Goal: Information Seeking & Learning: Learn about a topic

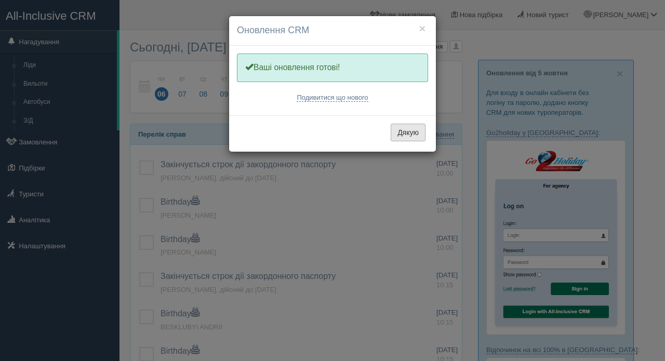
click at [409, 134] on button "Дякую" at bounding box center [408, 133] width 35 height 18
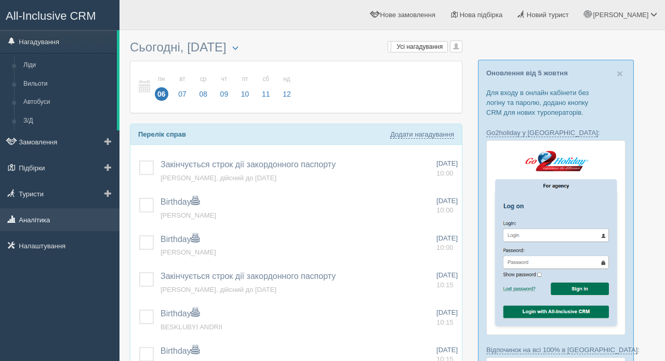
click at [37, 219] on link "Аналітика" at bounding box center [60, 219] width 120 height 23
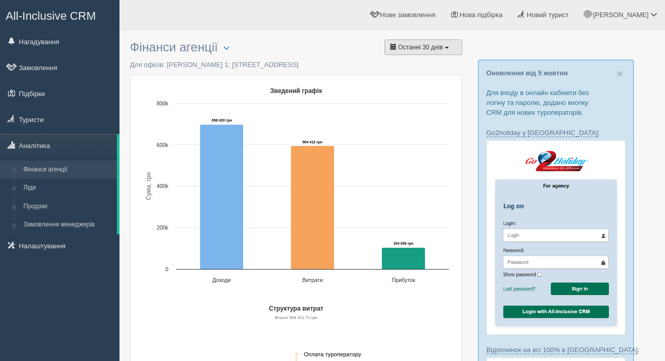
click at [439, 45] on span "Останні 30 днів" at bounding box center [420, 47] width 45 height 7
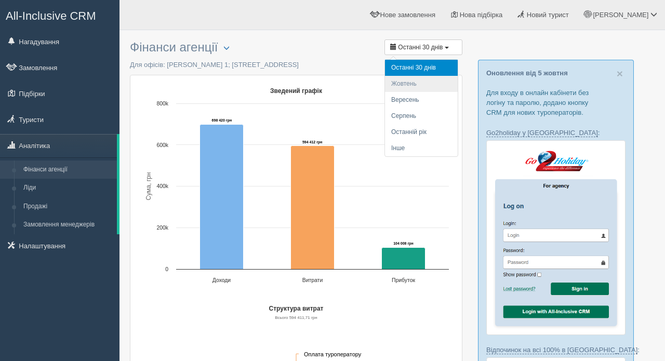
click at [418, 82] on li "Жовтень" at bounding box center [421, 84] width 73 height 16
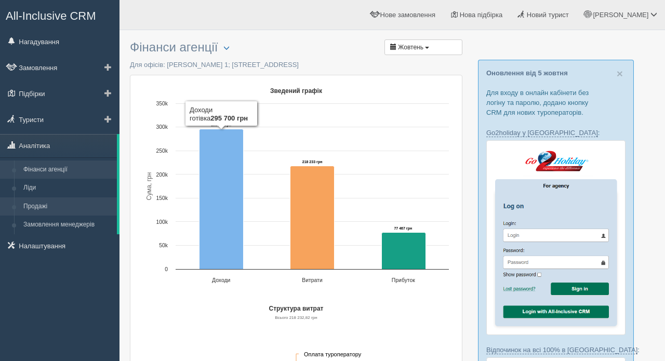
click at [33, 206] on link "Продажі" at bounding box center [68, 206] width 98 height 19
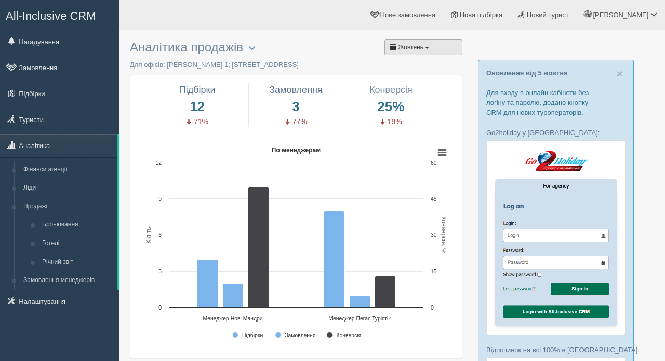
click at [435, 45] on button "Жовтень" at bounding box center [424, 47] width 78 height 16
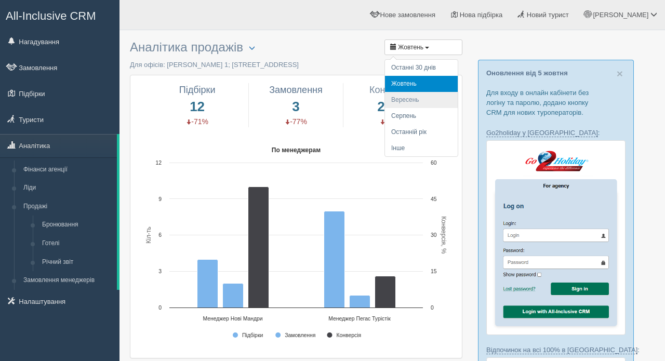
click at [409, 100] on li "Вересень" at bounding box center [421, 100] width 73 height 16
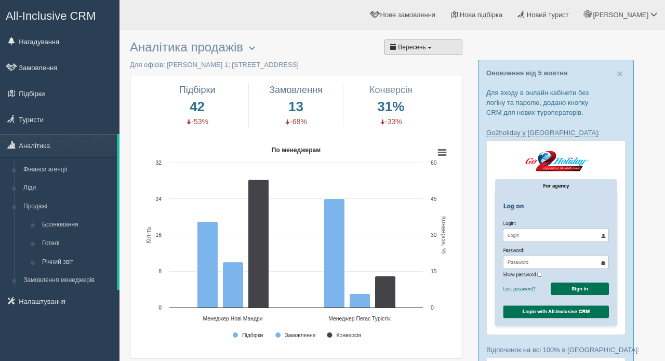
click at [431, 47] on span "button" at bounding box center [430, 48] width 4 height 2
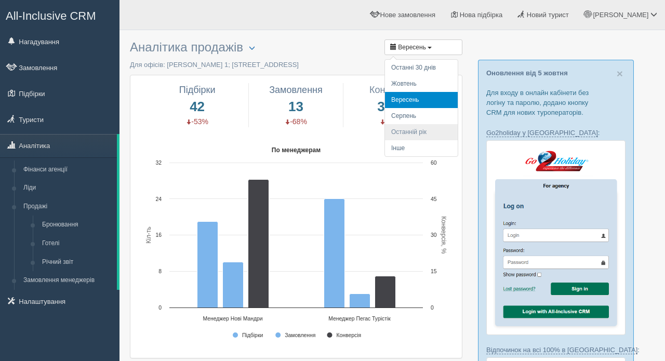
click at [419, 129] on li "Останній рік" at bounding box center [421, 132] width 73 height 16
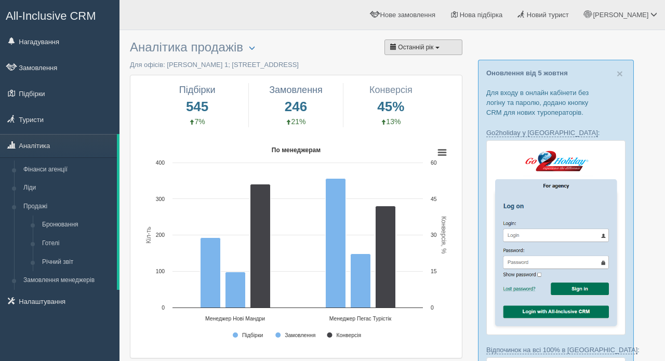
click at [440, 51] on button "Останній рік" at bounding box center [424, 47] width 78 height 16
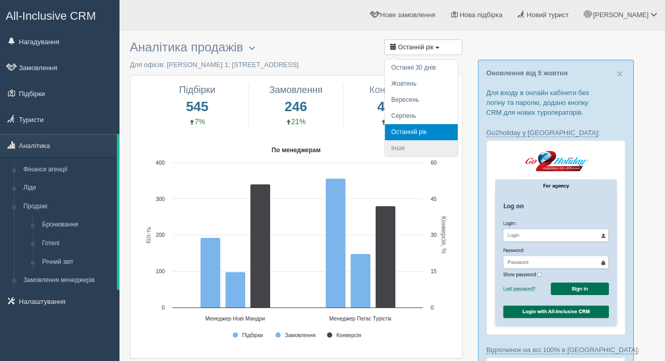
click at [408, 150] on li "Інше" at bounding box center [421, 148] width 73 height 16
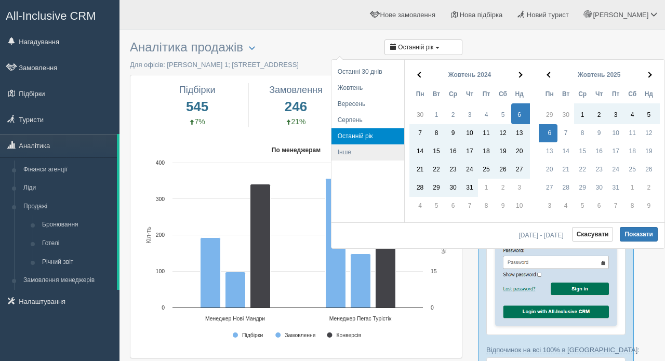
click at [354, 154] on li "Інше" at bounding box center [368, 152] width 73 height 16
click at [350, 152] on li "Інше" at bounding box center [368, 152] width 73 height 16
click at [418, 69] on th at bounding box center [418, 75] width 19 height 20
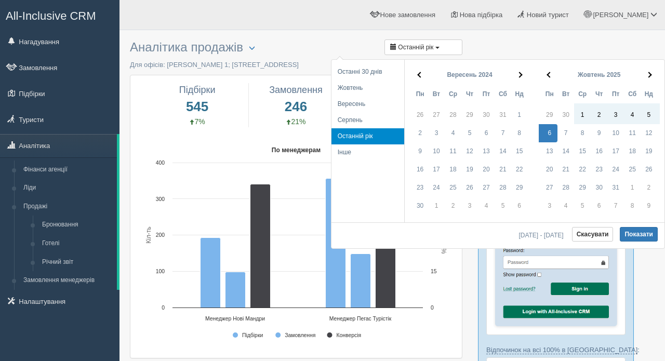
click at [418, 69] on th at bounding box center [418, 75] width 19 height 20
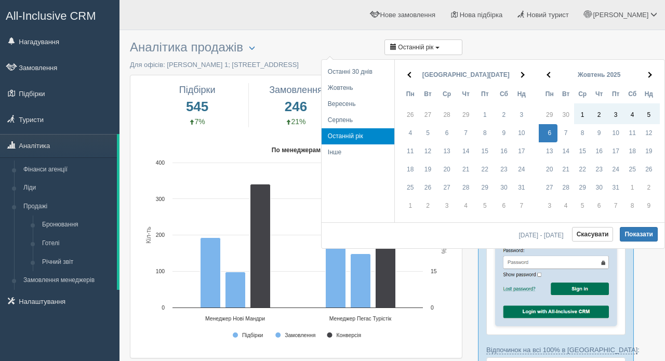
click at [418, 69] on th at bounding box center [409, 75] width 19 height 20
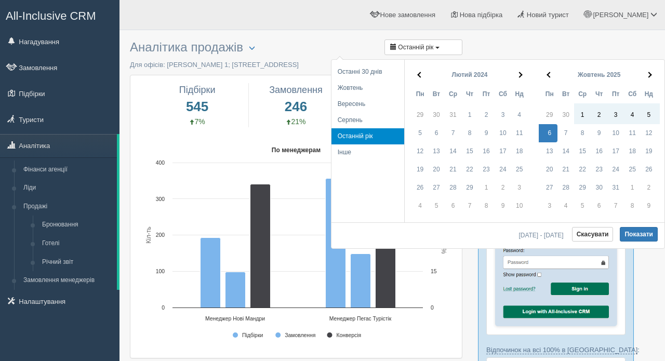
click at [418, 69] on th at bounding box center [418, 75] width 19 height 20
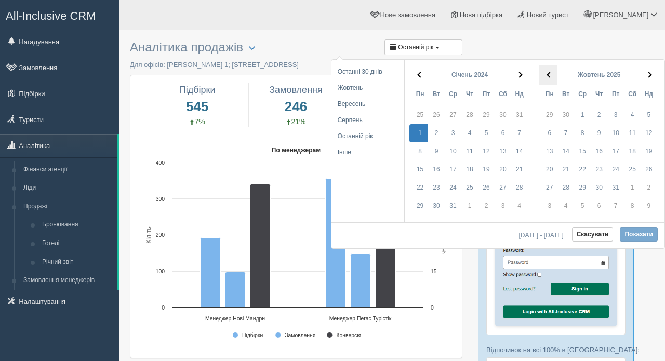
click at [549, 75] on span at bounding box center [550, 75] width 6 height 6
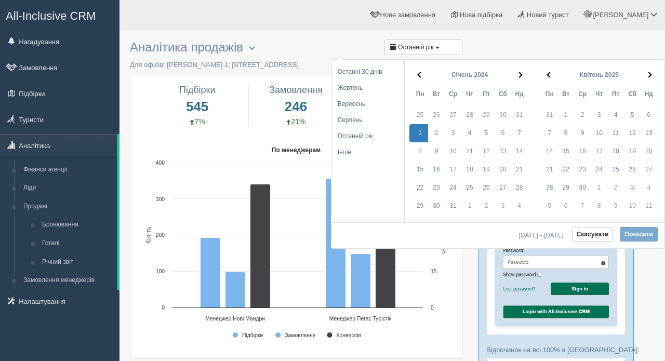
click at [549, 75] on span at bounding box center [550, 75] width 6 height 6
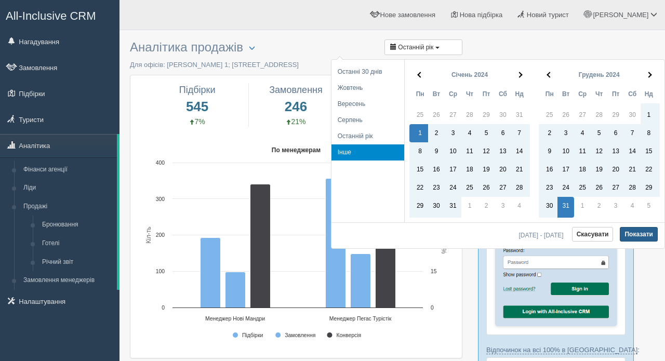
click at [643, 235] on button "Показати" at bounding box center [639, 234] width 38 height 15
